Goal: Task Accomplishment & Management: Manage account settings

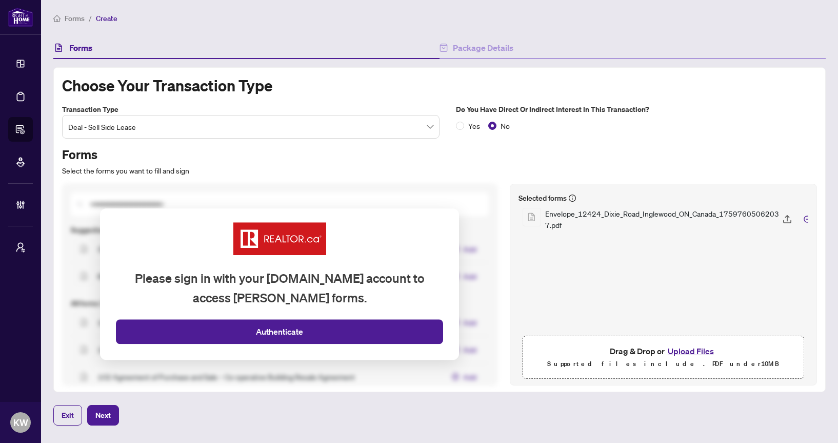
click at [73, 16] on span "Forms" at bounding box center [75, 18] width 20 height 9
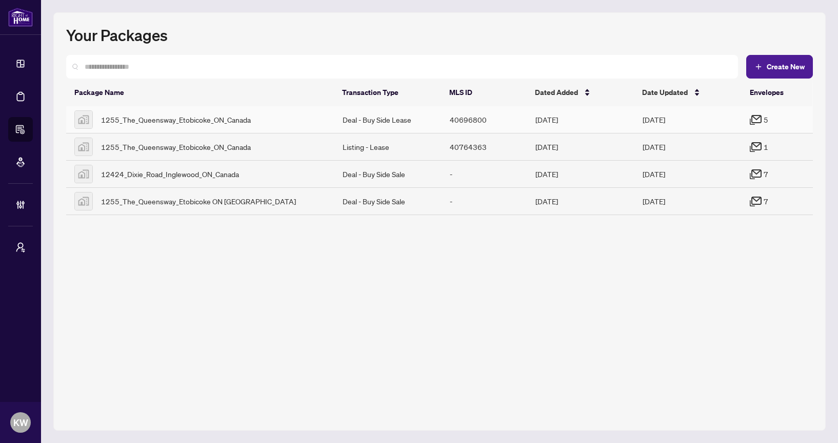
click at [643, 127] on td "[DATE]" at bounding box center [687, 119] width 107 height 27
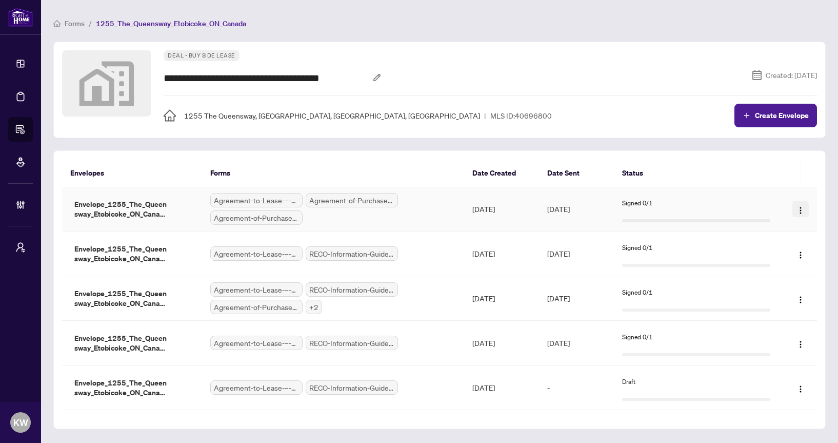
click at [800, 208] on img "button" at bounding box center [800, 210] width 8 height 8
click at [744, 187] on td "Signed 0/1" at bounding box center [696, 209] width 165 height 45
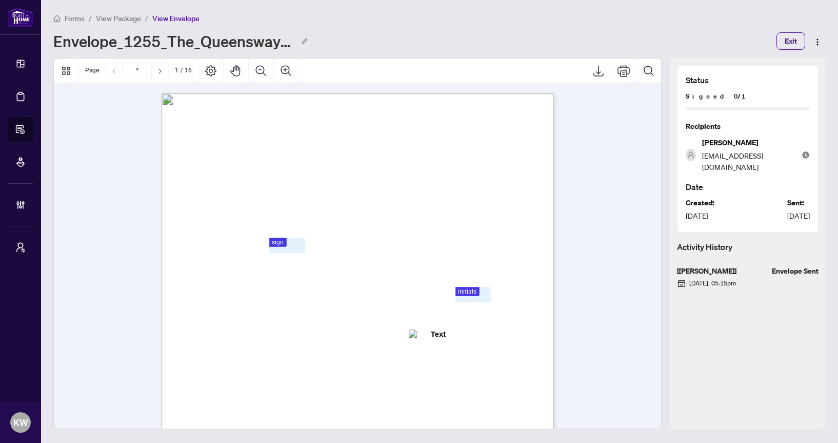
click at [134, 19] on span "View Package" at bounding box center [118, 18] width 45 height 9
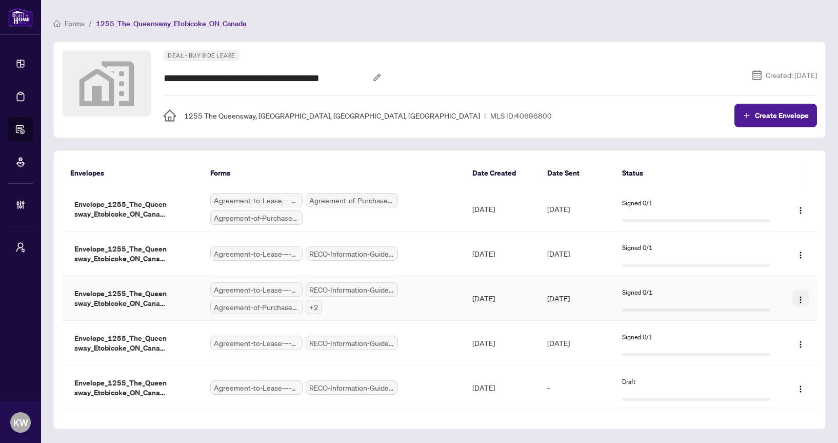
click at [801, 295] on img "button" at bounding box center [800, 299] width 8 height 8
click at [634, 298] on div "Signed 0/1" at bounding box center [696, 298] width 148 height 31
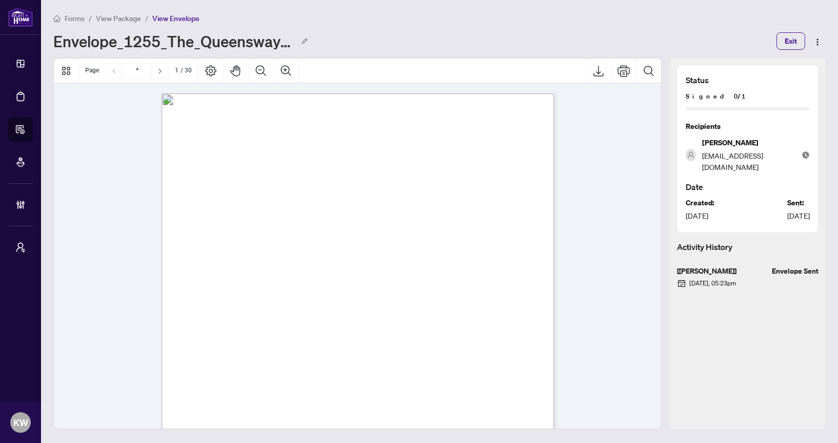
click at [116, 20] on span "View Package" at bounding box center [118, 18] width 45 height 9
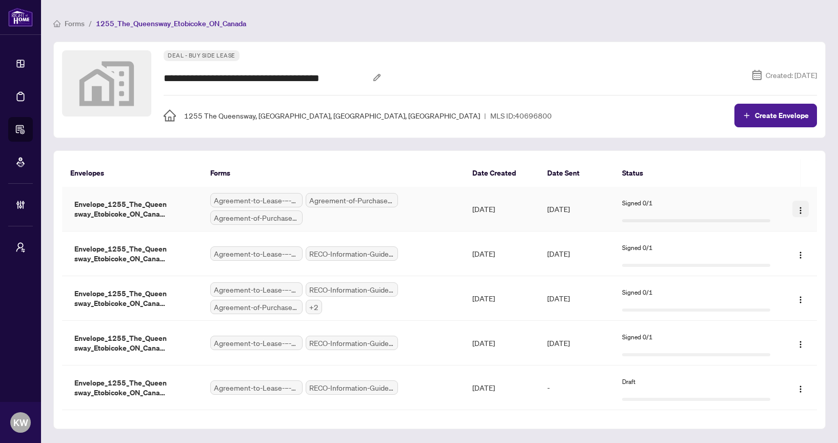
click at [803, 206] on img "button" at bounding box center [800, 210] width 8 height 8
click at [802, 343] on img "button" at bounding box center [800, 344] width 8 height 8
click at [801, 344] on img "button" at bounding box center [800, 344] width 8 height 8
click at [801, 345] on img "button" at bounding box center [800, 344] width 8 height 8
click at [801, 388] on img "button" at bounding box center [800, 389] width 8 height 8
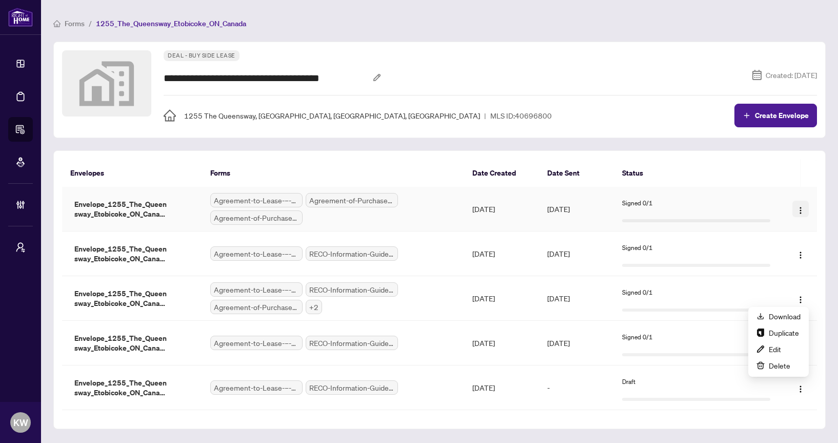
click at [798, 215] on button "button" at bounding box center [800, 209] width 16 height 16
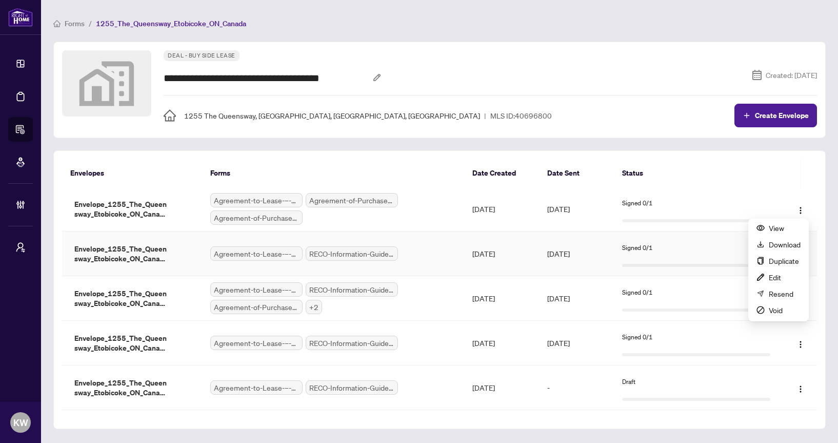
click at [695, 248] on div "Signed 0/1" at bounding box center [696, 248] width 148 height 10
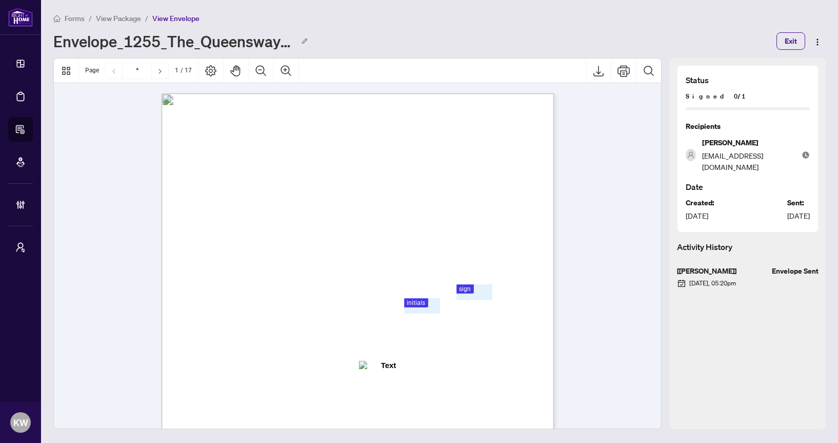
click at [117, 18] on span "View Package" at bounding box center [118, 18] width 45 height 9
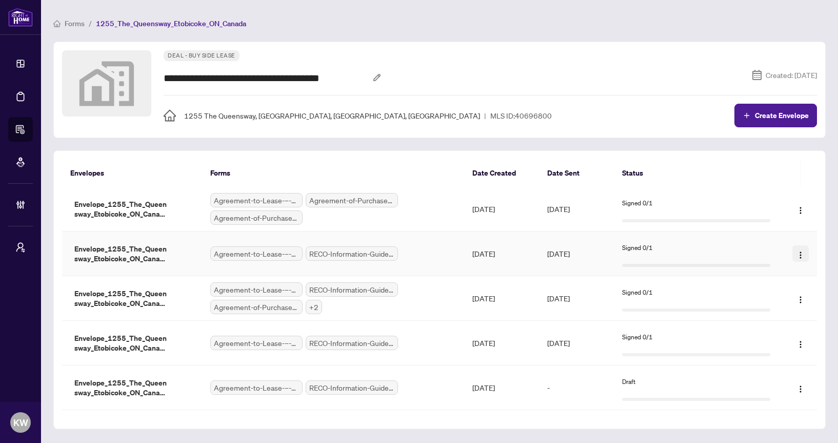
click at [807, 254] on button "button" at bounding box center [800, 253] width 16 height 16
click at [822, 289] on div "Envelopes Forms Date Created Date Sent Status Envelopes Forms Date Created Date…" at bounding box center [439, 289] width 772 height 278
click at [803, 295] on img "button" at bounding box center [800, 299] width 8 height 8
click at [505, 263] on td "[DATE]" at bounding box center [501, 253] width 75 height 45
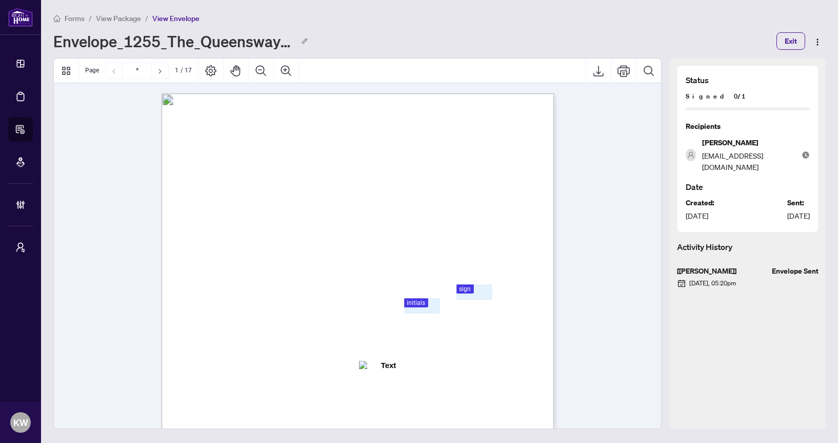
click at [124, 15] on span "View Package" at bounding box center [118, 18] width 45 height 9
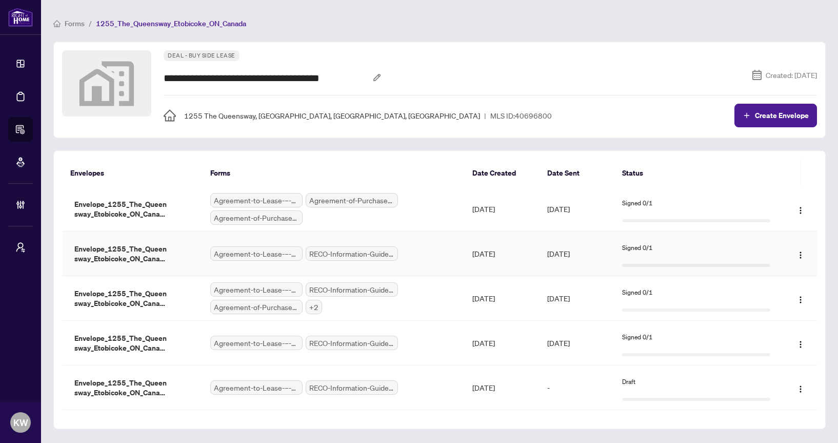
scroll to position [3, 0]
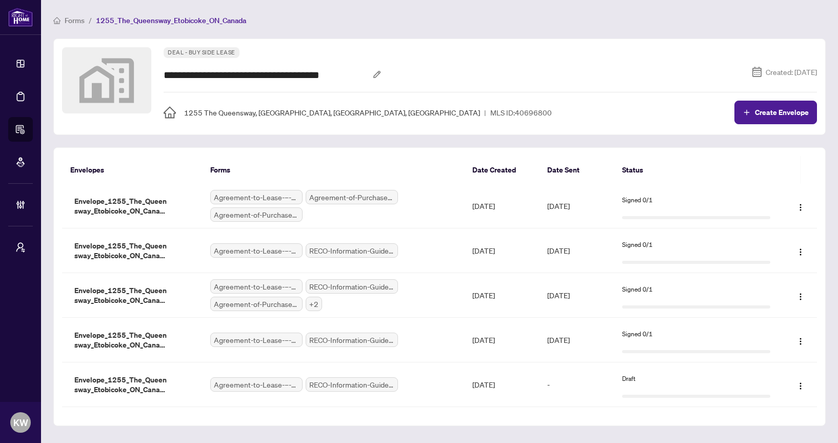
click at [75, 21] on span "Forms" at bounding box center [75, 20] width 20 height 9
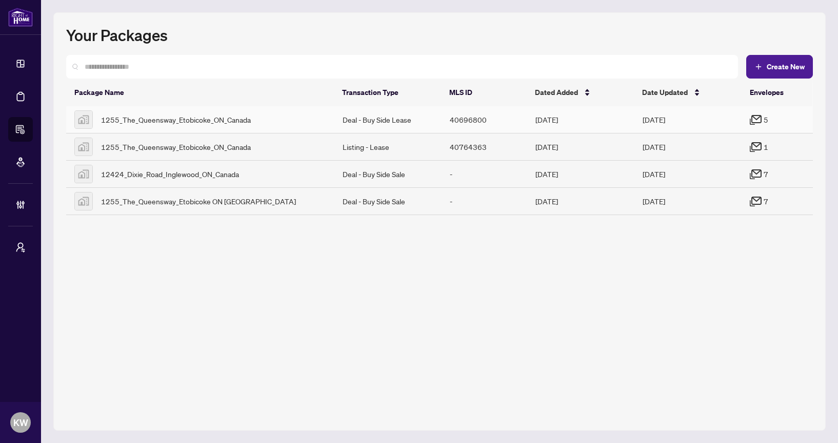
click at [388, 123] on td "Deal - Buy Side Lease" at bounding box center [387, 119] width 107 height 27
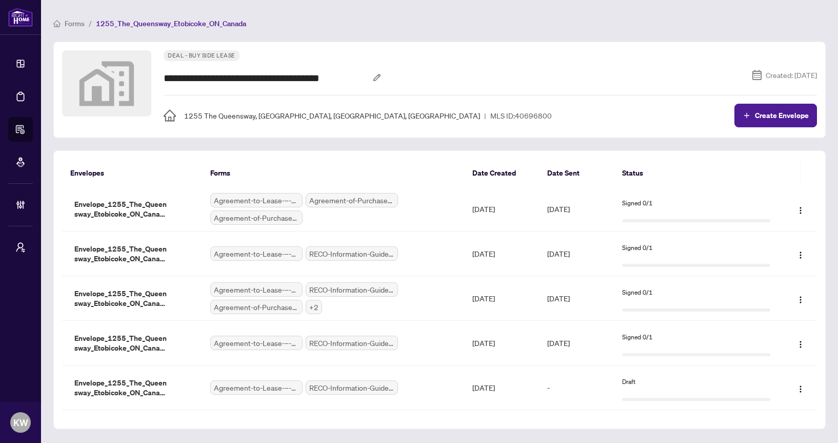
click at [74, 21] on span "Forms" at bounding box center [75, 23] width 20 height 9
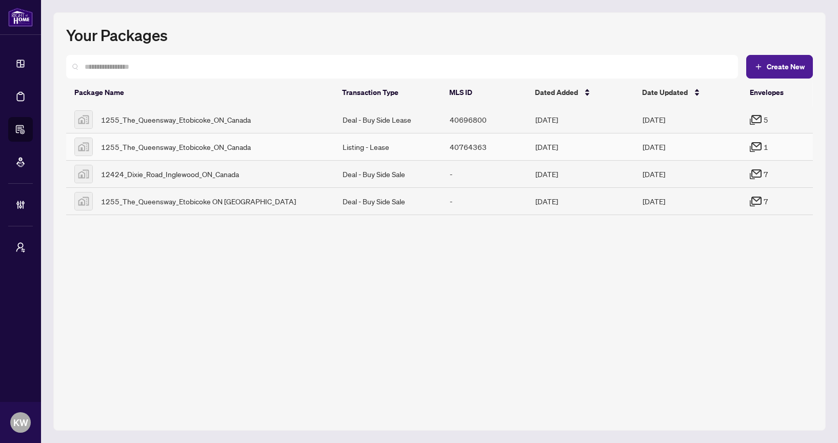
click at [177, 138] on div "1255_The_Queensway_Etobicoke_ON_Canada" at bounding box center [200, 146] width 252 height 18
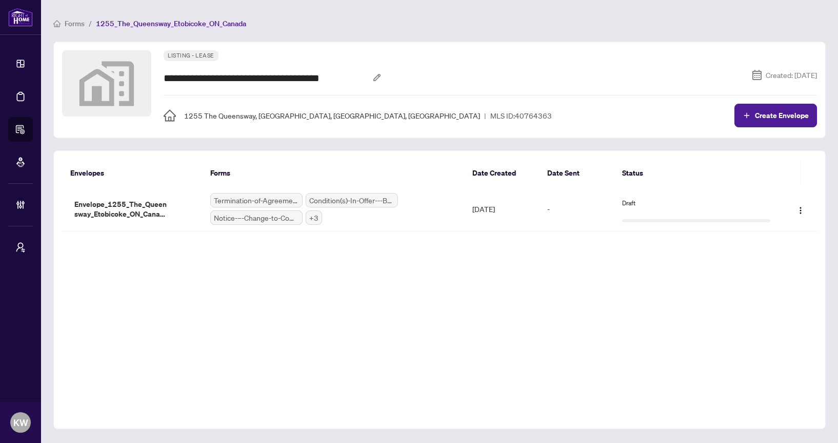
click at [81, 21] on span "Forms" at bounding box center [75, 23] width 20 height 9
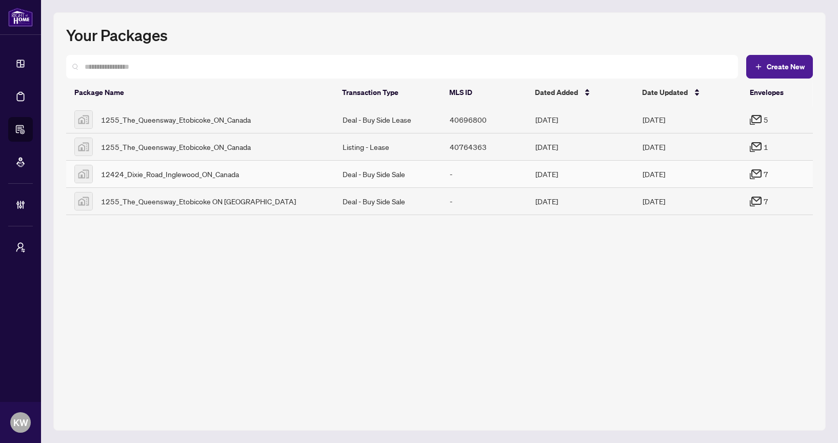
click at [187, 176] on span "12424_Dixie_Road_Inglewood_ON_Canada" at bounding box center [170, 173] width 138 height 11
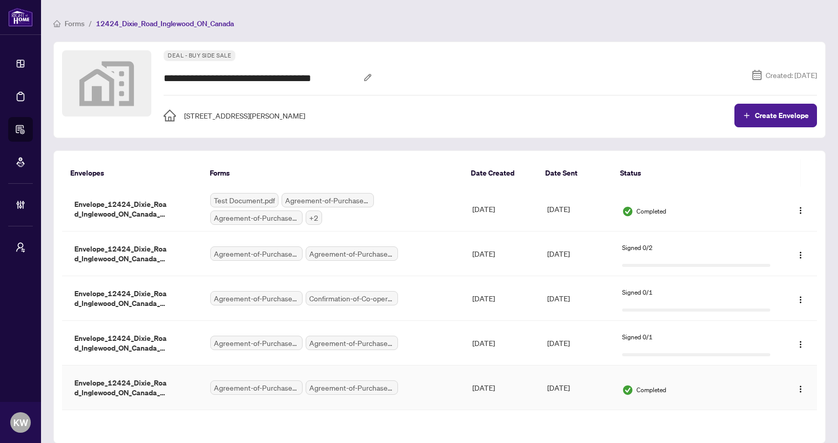
click at [361, 380] on span "Agreement-of-Purchase-and-Sale-–-CondominiumResale.pdf" at bounding box center [352, 387] width 92 height 14
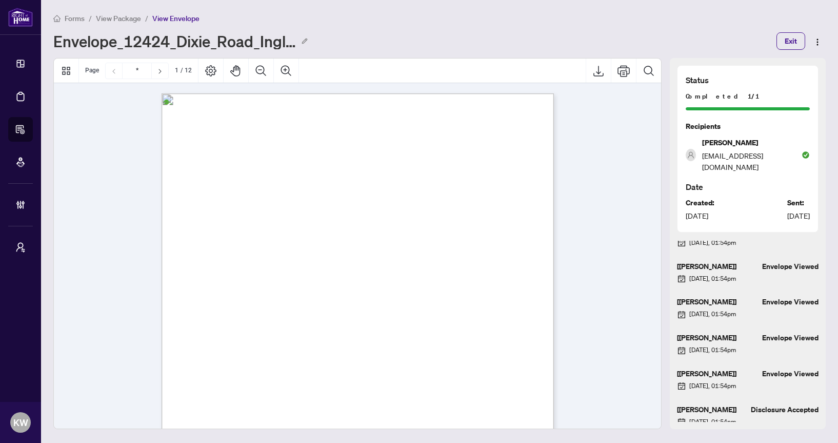
scroll to position [112, 0]
click at [70, 15] on span "Forms" at bounding box center [75, 18] width 20 height 9
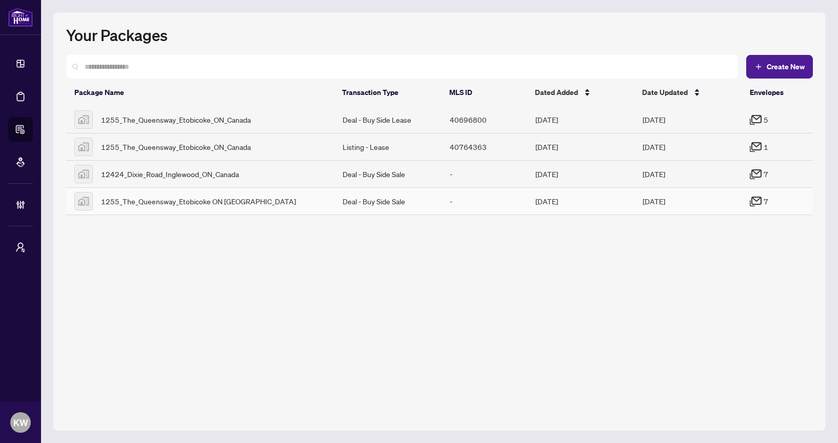
click at [285, 203] on div "1255_The_Queensway_Etobicoke ON [GEOGRAPHIC_DATA]" at bounding box center [200, 201] width 252 height 18
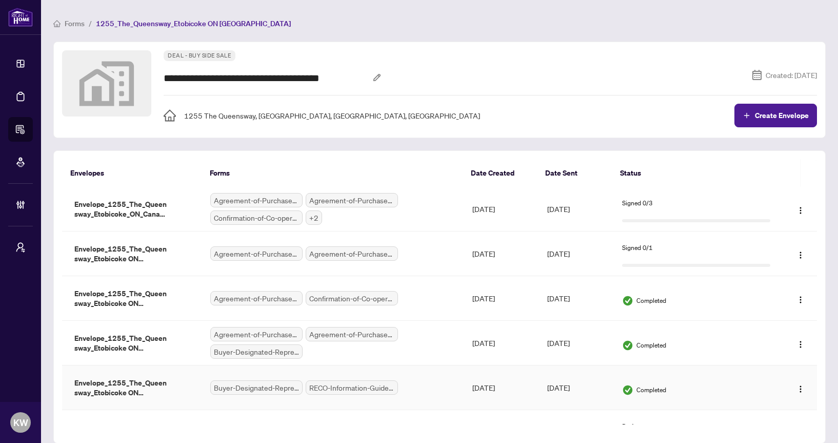
click at [476, 393] on td "[DATE]" at bounding box center [501, 387] width 75 height 45
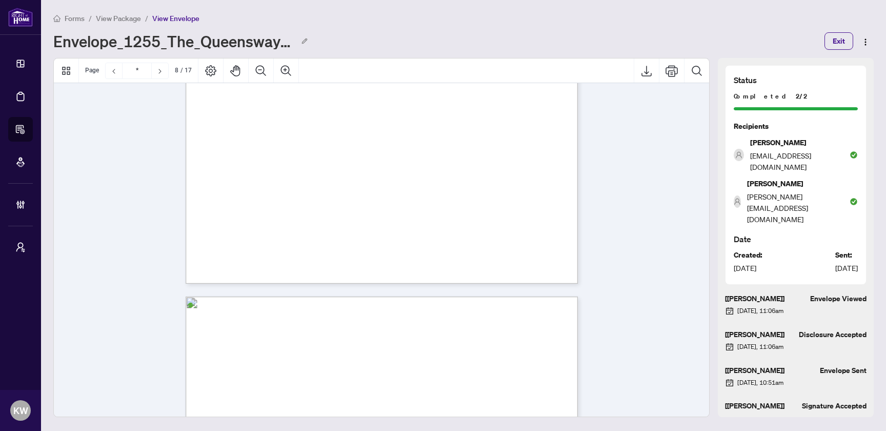
scroll to position [204, 0]
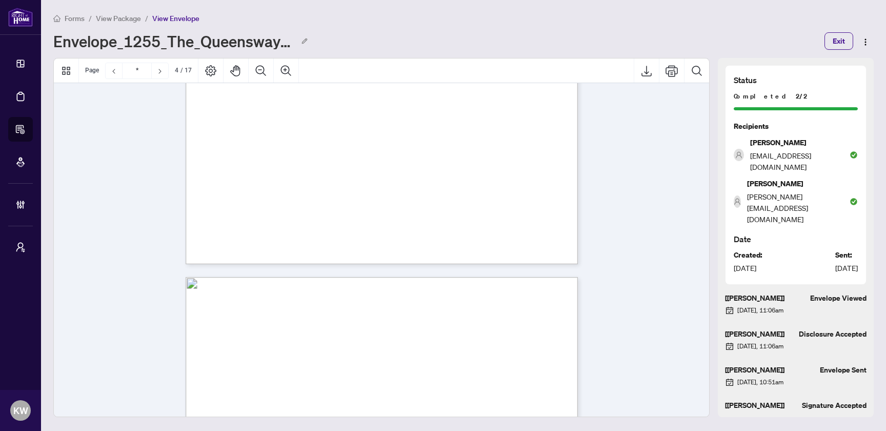
type input "*"
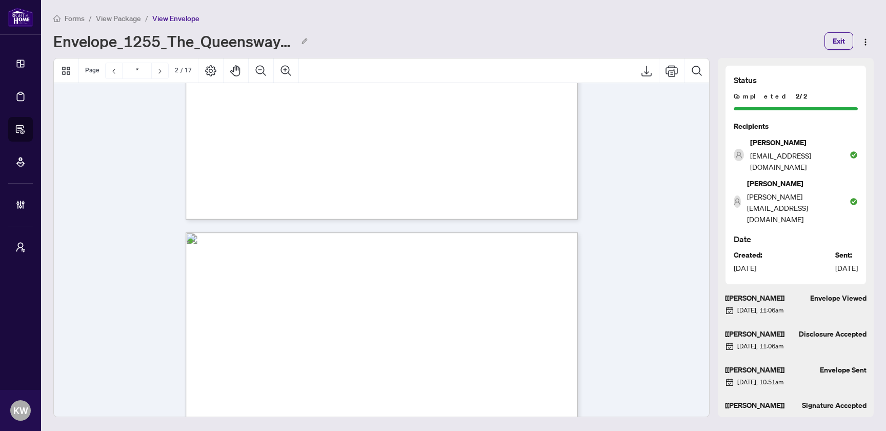
scroll to position [378, 0]
click at [675, 32] on div "Envelope_1255_The_Queensway_Etobicoke ON [GEOGRAPHIC_DATA] Exit" at bounding box center [463, 40] width 821 height 17
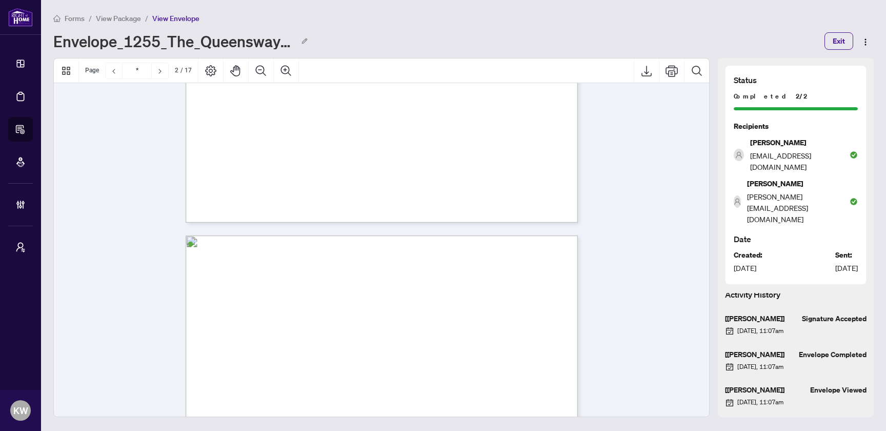
scroll to position [0, 0]
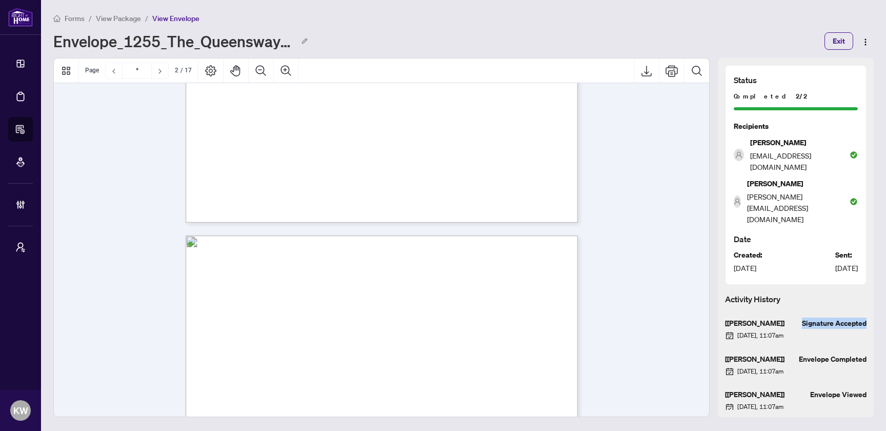
drag, startPoint x: 799, startPoint y: 288, endPoint x: 874, endPoint y: 297, distance: 75.9
click at [837, 297] on div "Status Completed 2/2 Recipients [PERSON_NAME] [PERSON_NAME][EMAIL_ADDRESS][DOMA…" at bounding box center [796, 237] width 164 height 359
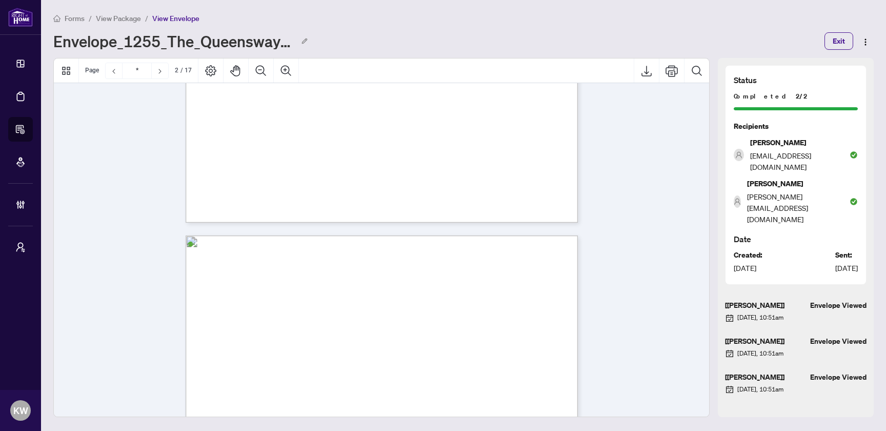
scroll to position [440, 0]
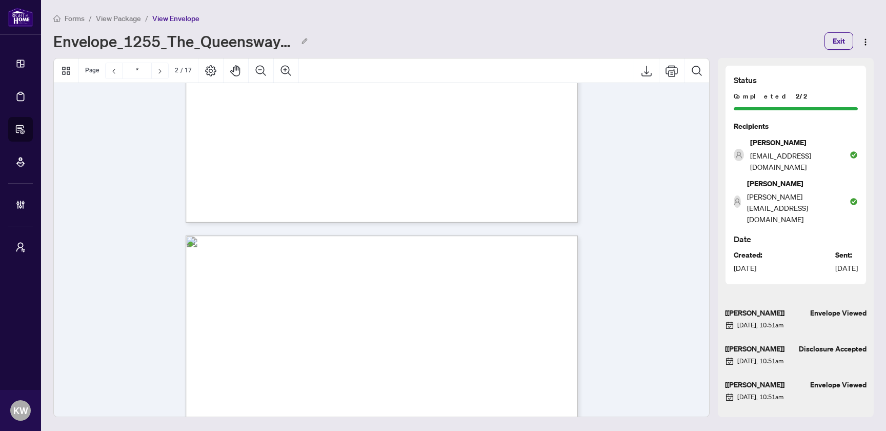
click at [120, 18] on span "View Package" at bounding box center [118, 18] width 45 height 9
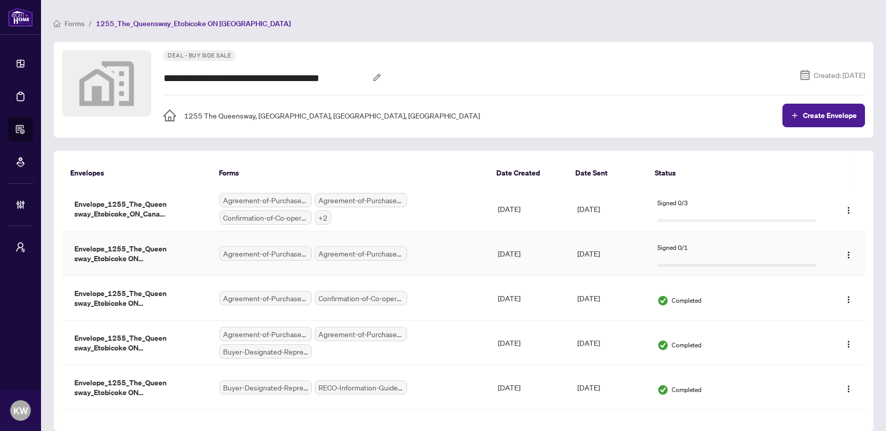
click at [518, 255] on td "[DATE]" at bounding box center [529, 253] width 79 height 45
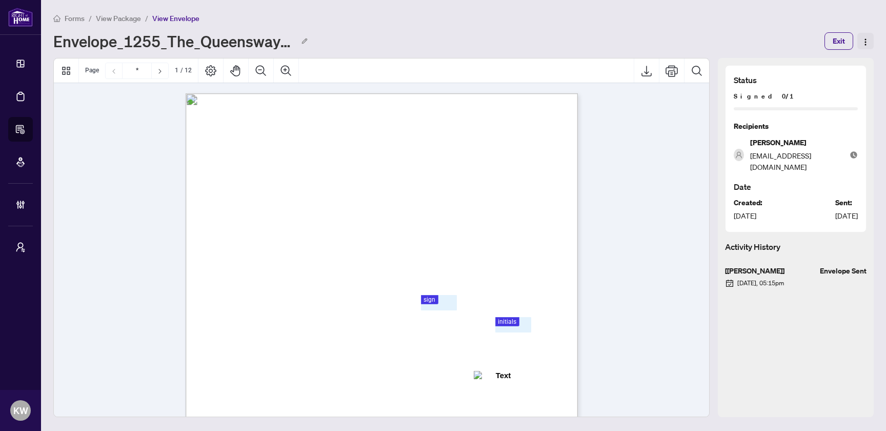
click at [837, 38] on img "button" at bounding box center [866, 42] width 8 height 8
click at [837, 96] on span "Edit" at bounding box center [840, 92] width 12 height 7
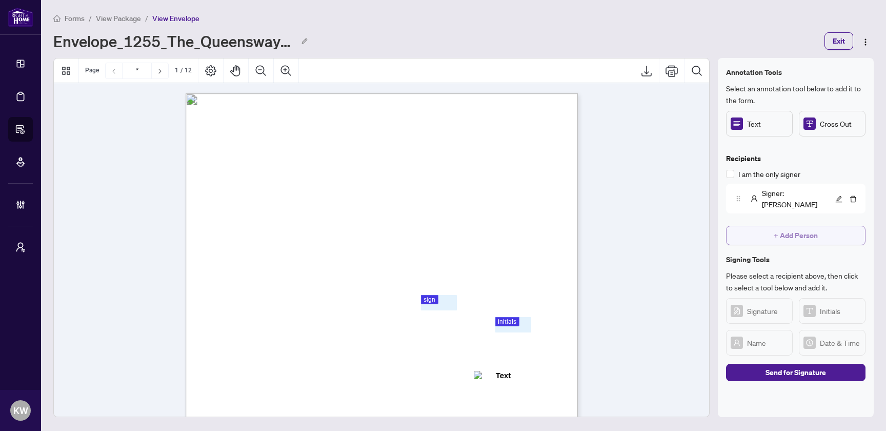
click at [787, 227] on span "+ Add Person" at bounding box center [796, 235] width 44 height 16
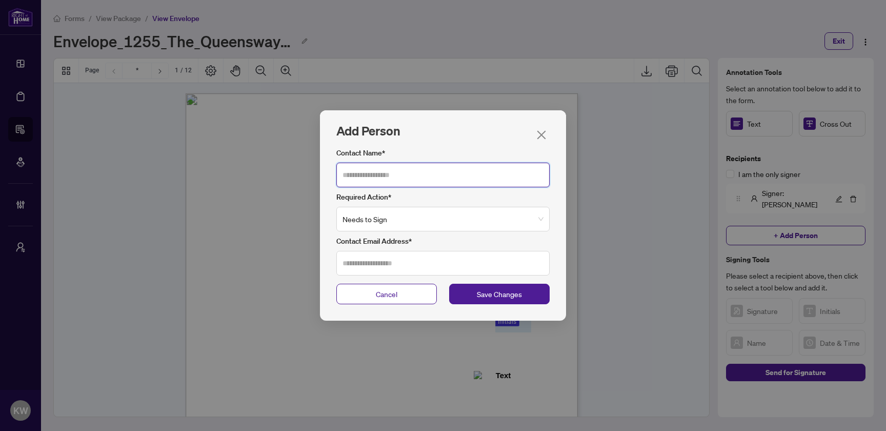
click at [502, 182] on input "Contact Name*" at bounding box center [442, 175] width 213 height 25
type input "*******"
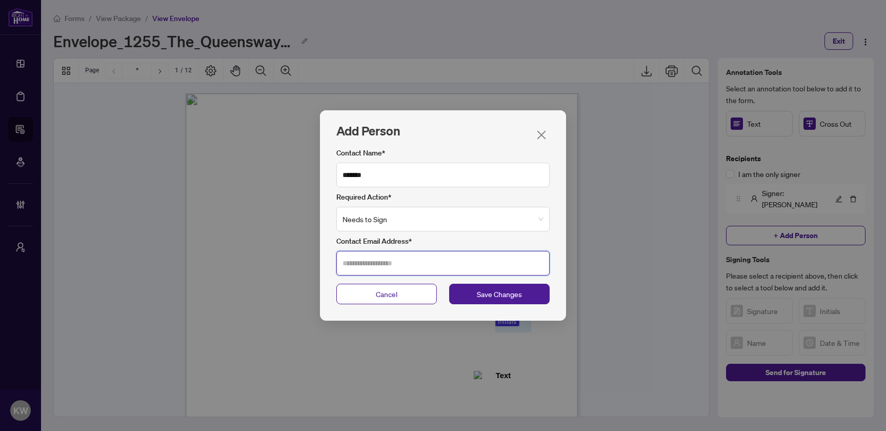
click at [451, 261] on input "Contact Email Address*" at bounding box center [442, 263] width 213 height 25
type input "*"
type input "**********"
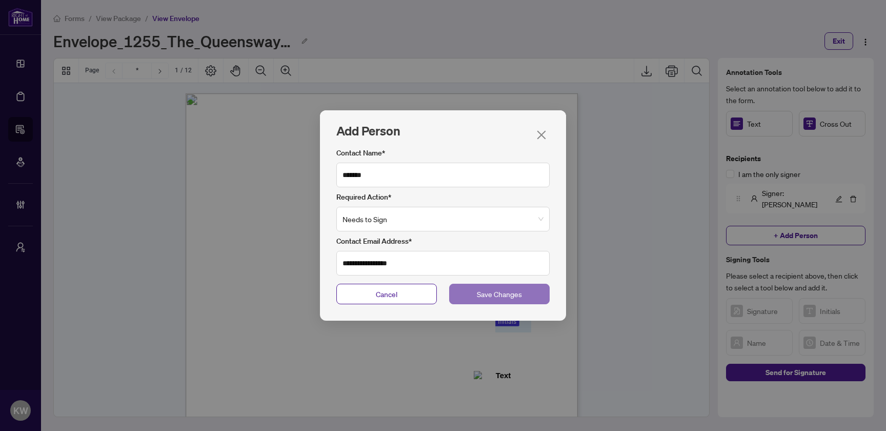
click at [534, 298] on button "Save Changes" at bounding box center [499, 294] width 101 height 21
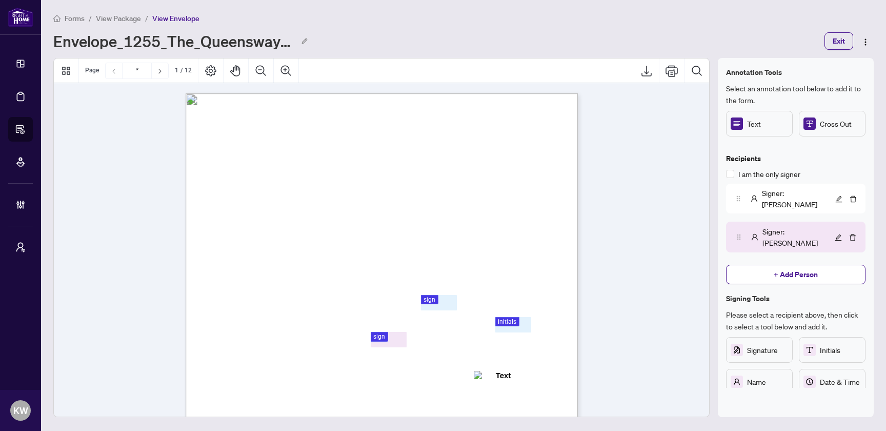
drag, startPoint x: 839, startPoint y: 332, endPoint x: 493, endPoint y: 369, distance: 348.2
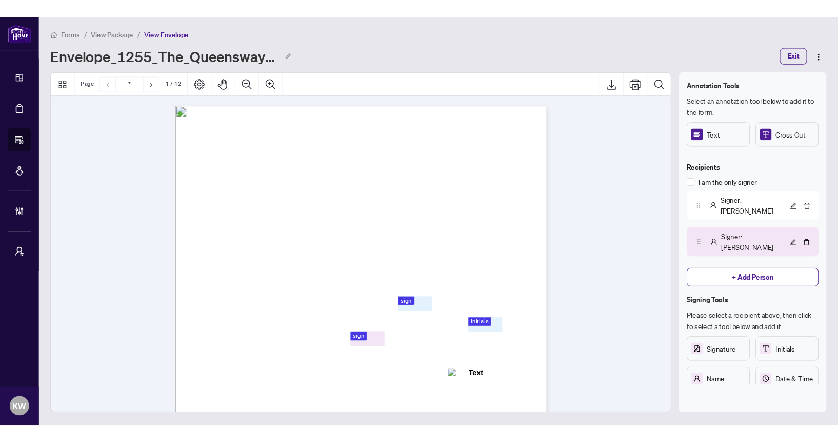
scroll to position [12, 0]
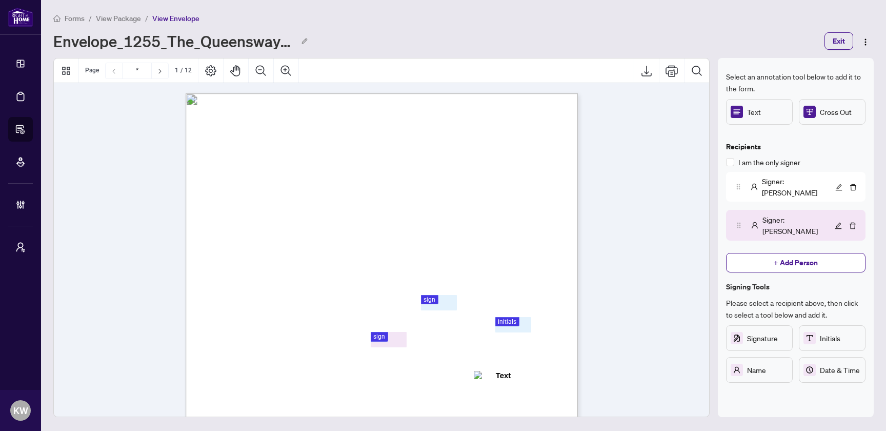
click at [777, 391] on span "Send for Signature" at bounding box center [796, 399] width 61 height 16
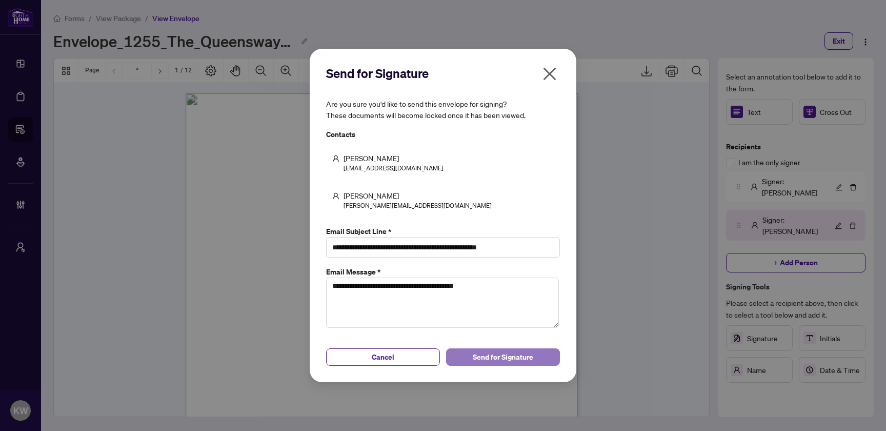
click at [503, 356] on span "Send for Signature" at bounding box center [503, 357] width 61 height 16
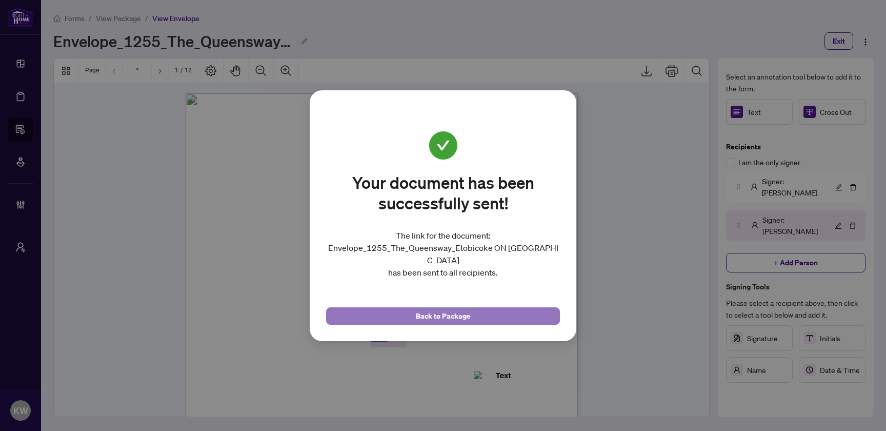
click at [505, 324] on button "Back to Package" at bounding box center [443, 315] width 234 height 17
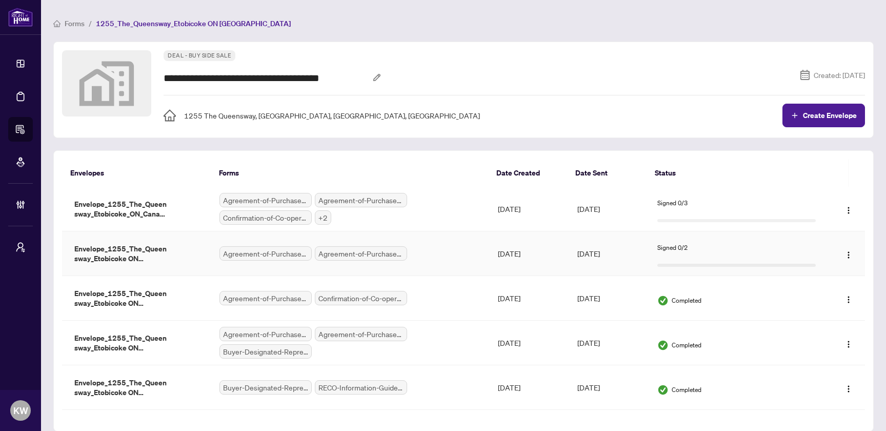
click at [356, 250] on span "Agreement-of-Purchase-and-Sale-–-CondominiumResale.pdf" at bounding box center [361, 253] width 92 height 14
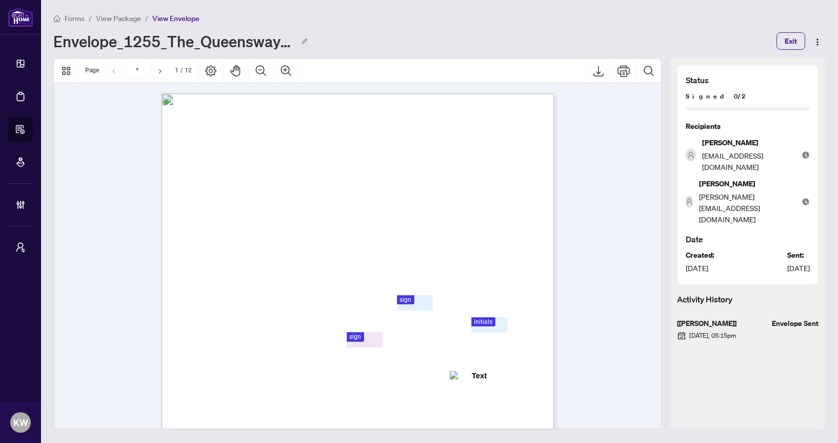
click at [720, 360] on div "Activity History [ [PERSON_NAME] ] Envelope Sent [DATE], 05:15pm" at bounding box center [748, 357] width 142 height 129
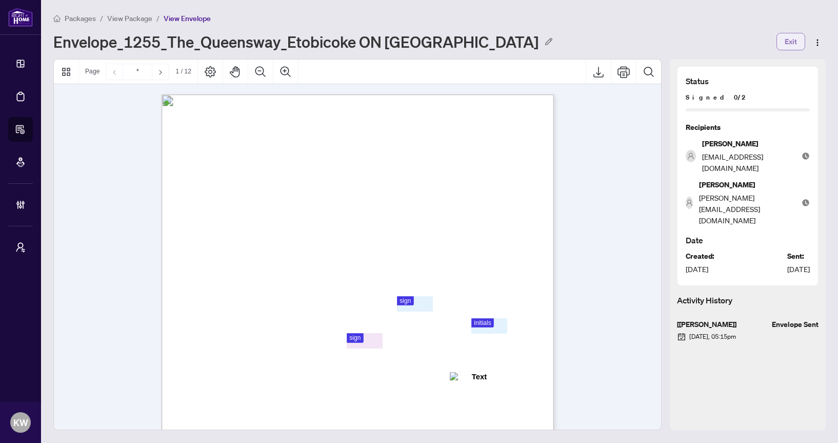
click at [790, 42] on span "Exit" at bounding box center [791, 41] width 12 height 16
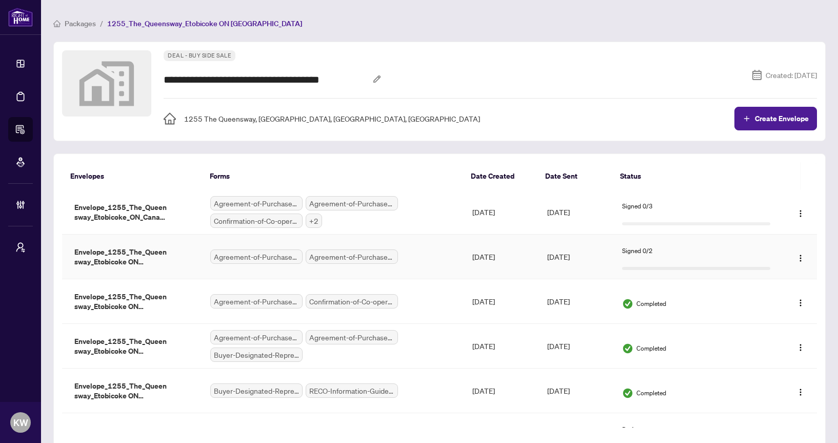
click at [530, 263] on td "[DATE]" at bounding box center [501, 256] width 75 height 45
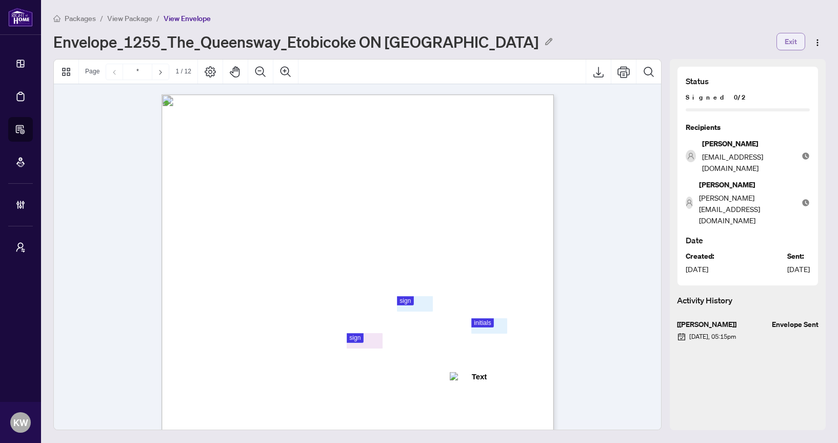
click at [789, 45] on span "Exit" at bounding box center [791, 41] width 12 height 16
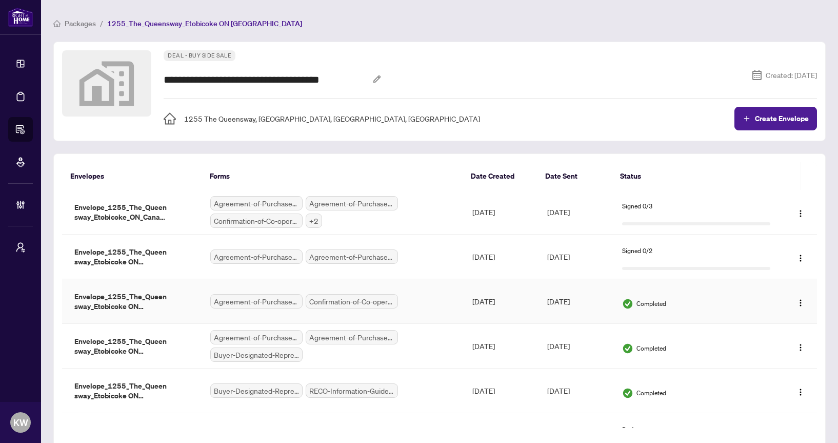
click at [466, 295] on td "[DATE]" at bounding box center [501, 301] width 75 height 45
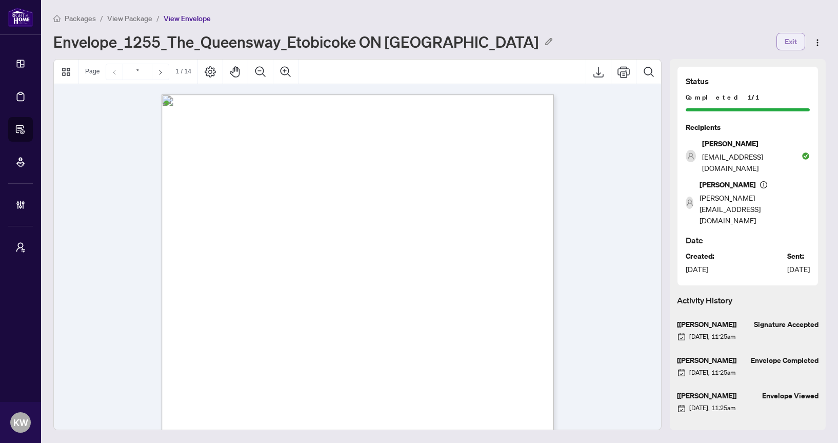
click at [791, 42] on span "Exit" at bounding box center [791, 41] width 12 height 16
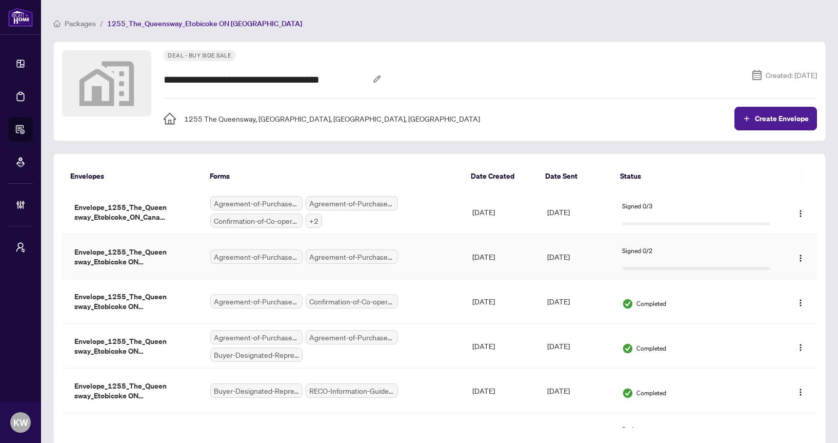
click at [614, 249] on td "Signed 0/2" at bounding box center [696, 256] width 165 height 45
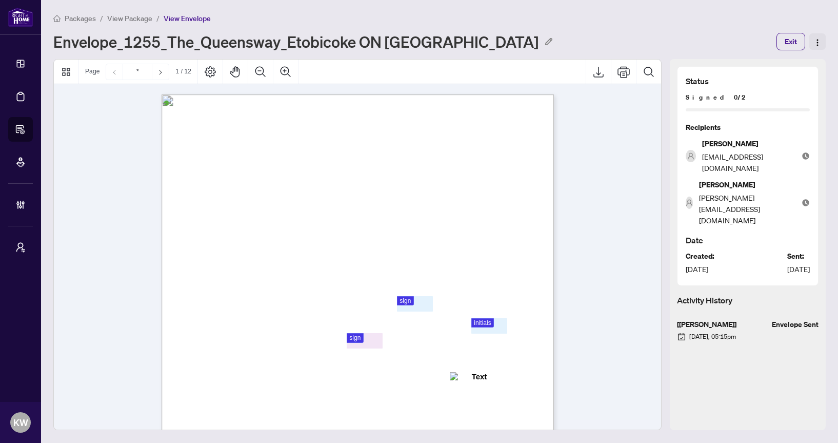
click at [817, 34] on button "button" at bounding box center [817, 41] width 16 height 16
click at [800, 124] on span "Void" at bounding box center [793, 126] width 14 height 7
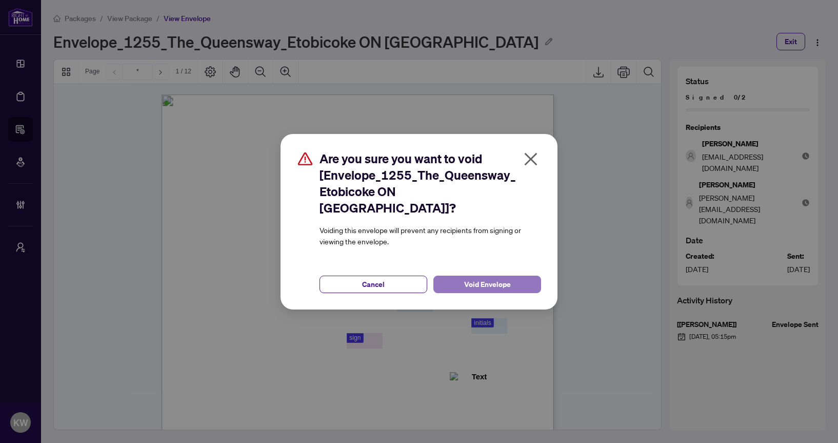
click at [466, 285] on span "Void Envelope" at bounding box center [487, 284] width 47 height 16
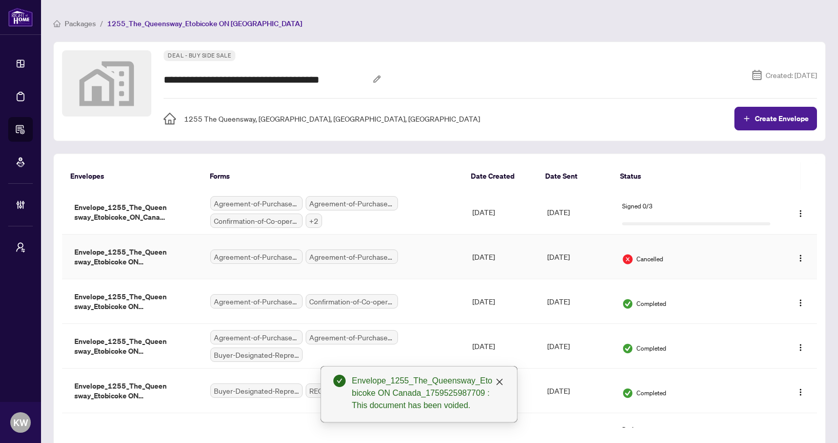
click at [443, 250] on div "Agreement-of-Purchase-and-Sale.pdf Agreement-of-Purchase-and-Sale-–-Condominium…" at bounding box center [332, 256] width 245 height 14
